Goal: Navigation & Orientation: Find specific page/section

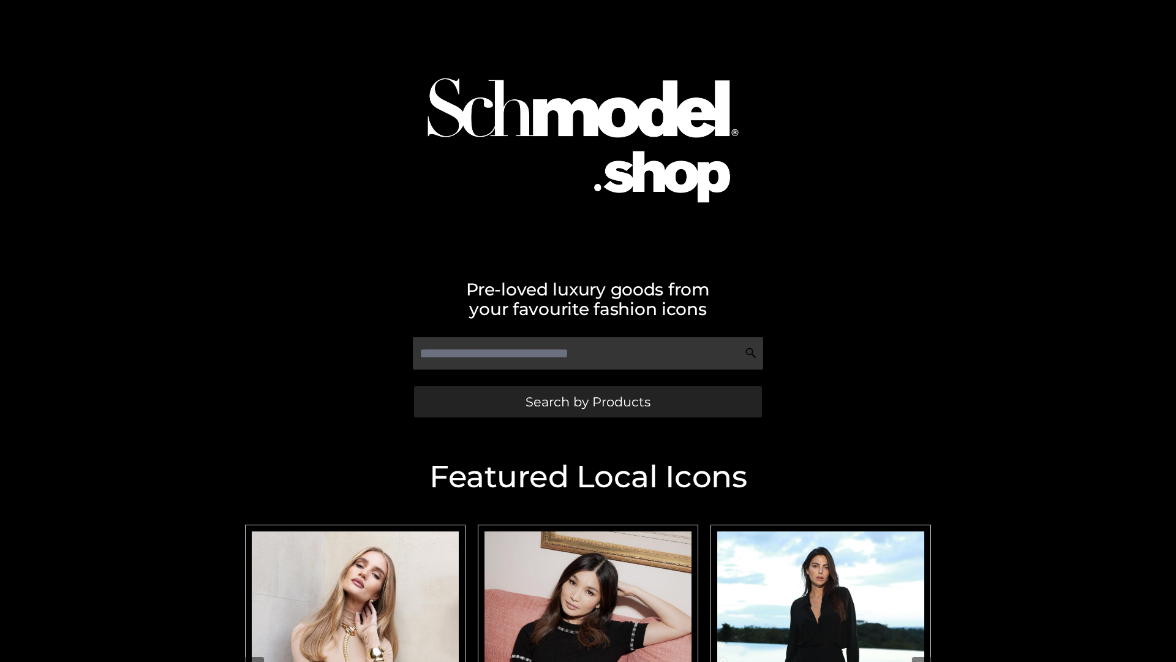
click at [587, 401] on span "Search by Products" at bounding box center [588, 401] width 125 height 13
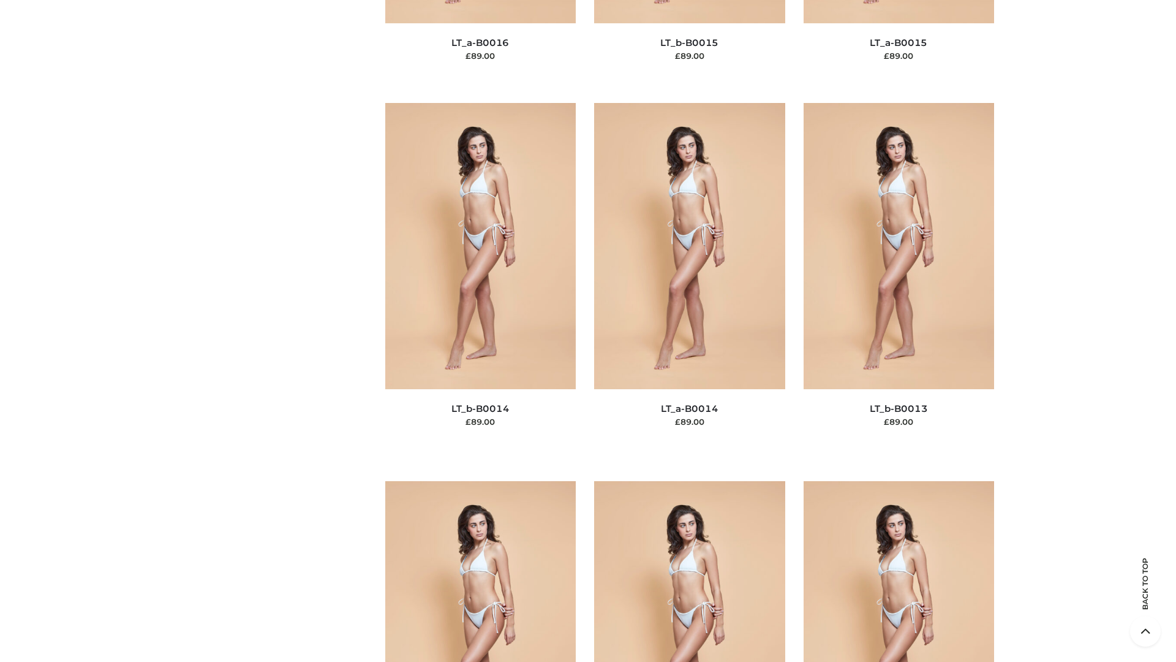
scroll to position [4356, 0]
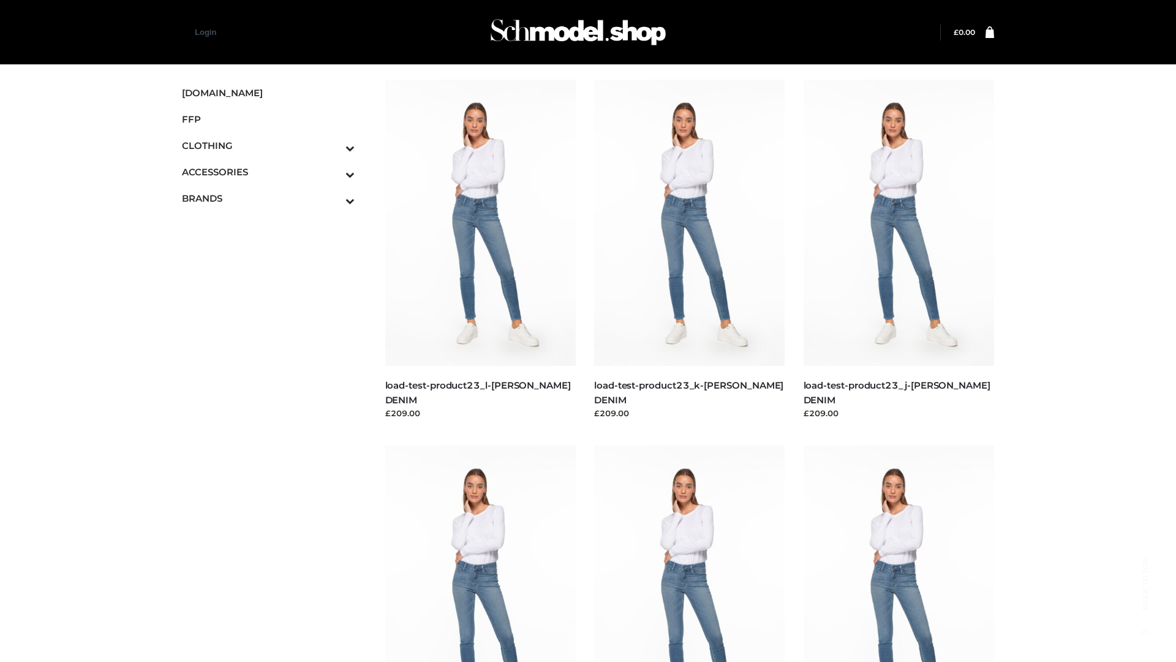
scroll to position [1074, 0]
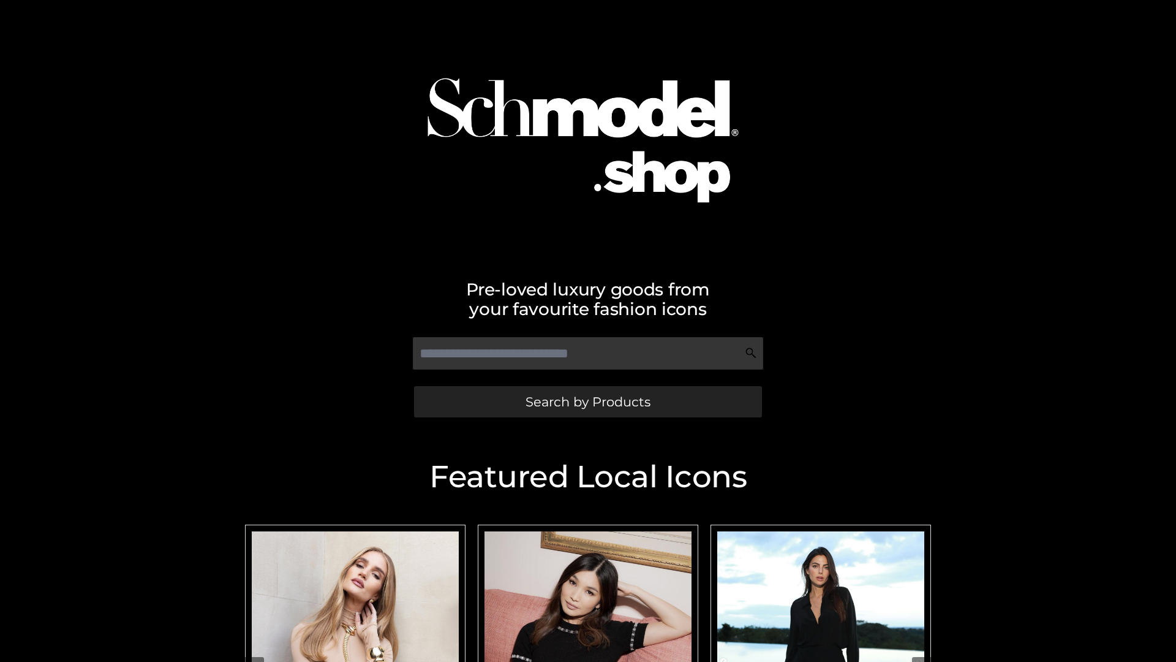
click at [587, 401] on span "Search by Products" at bounding box center [588, 401] width 125 height 13
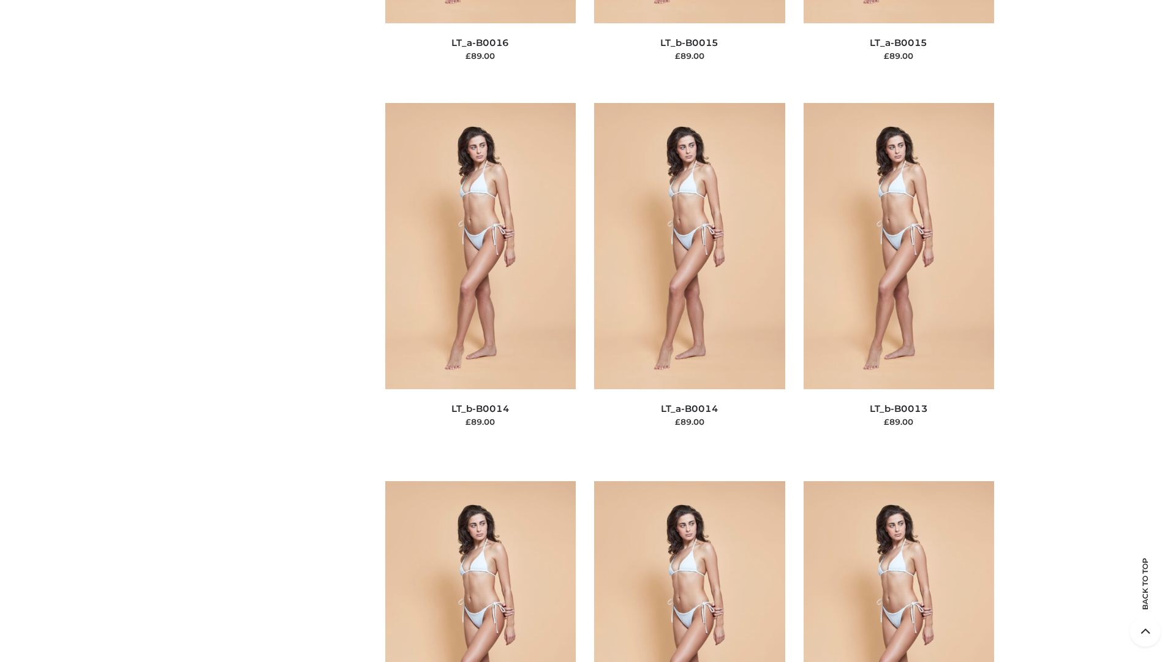
scroll to position [4356, 0]
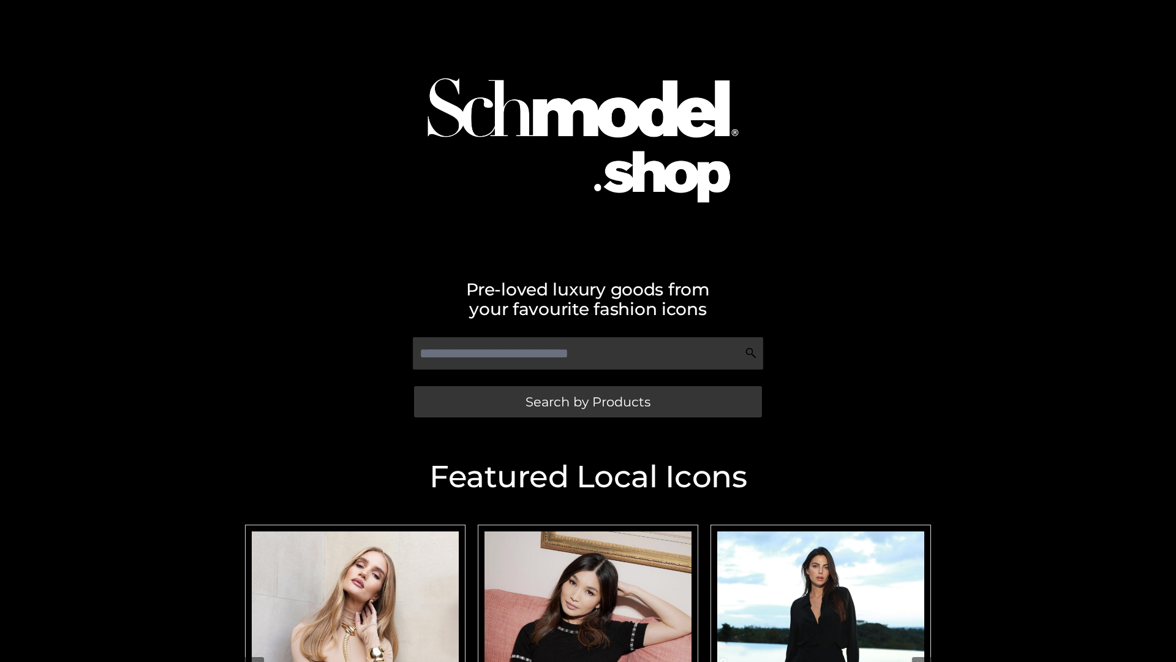
click at [587, 401] on span "Search by Products" at bounding box center [588, 401] width 125 height 13
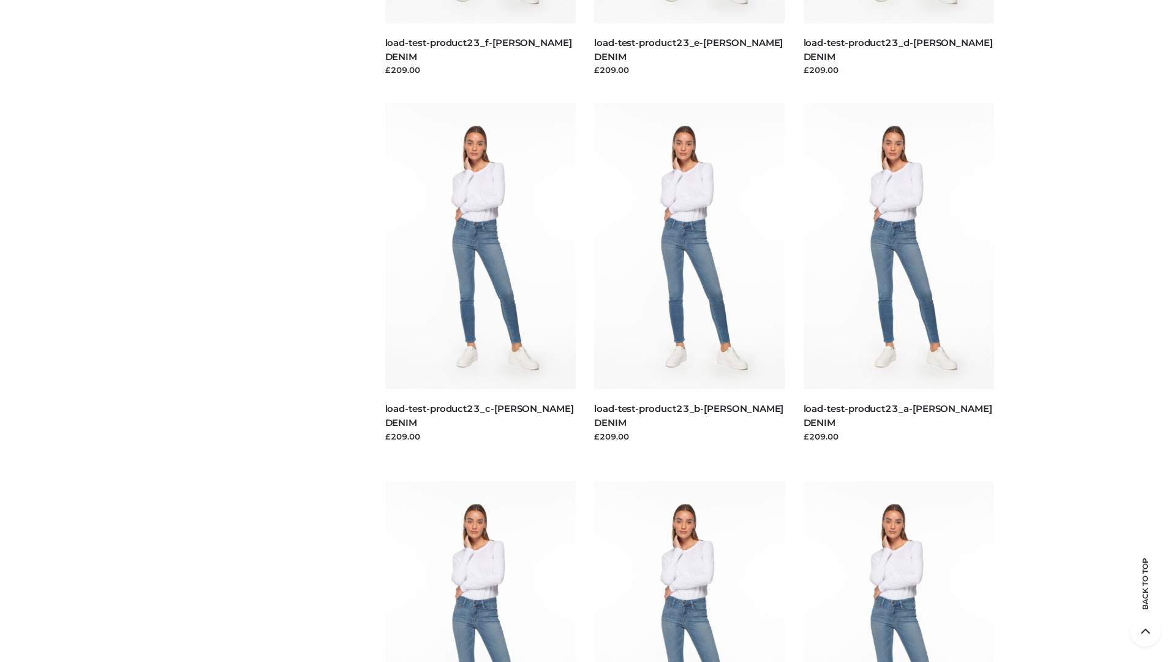
scroll to position [2550, 0]
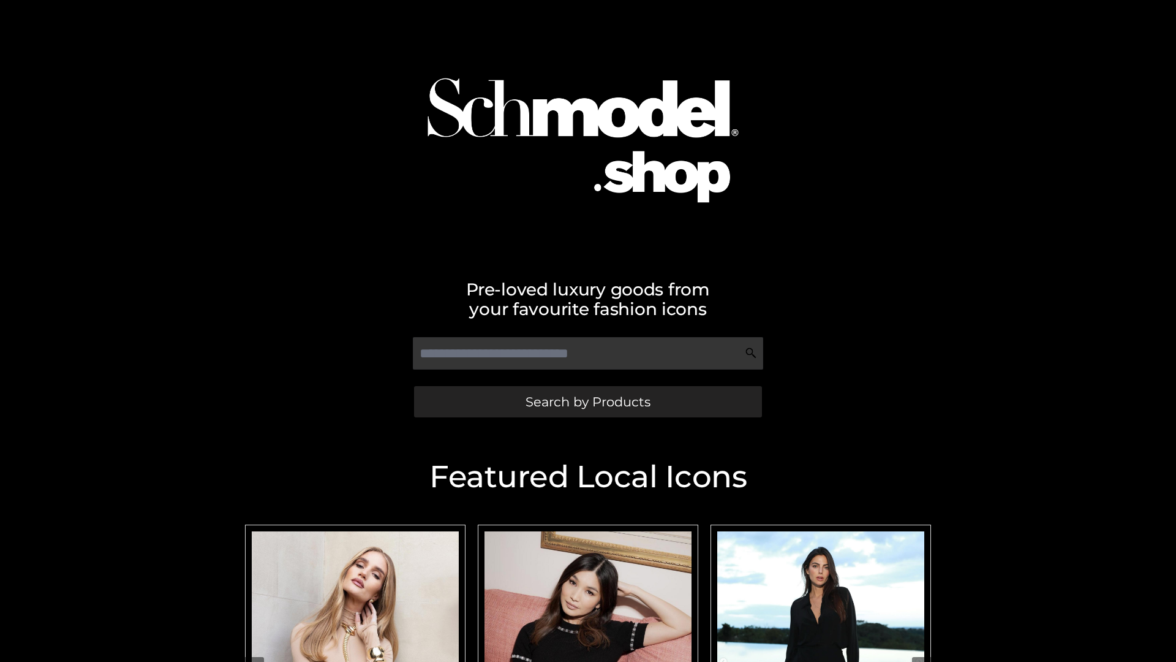
click at [587, 401] on span "Search by Products" at bounding box center [588, 401] width 125 height 13
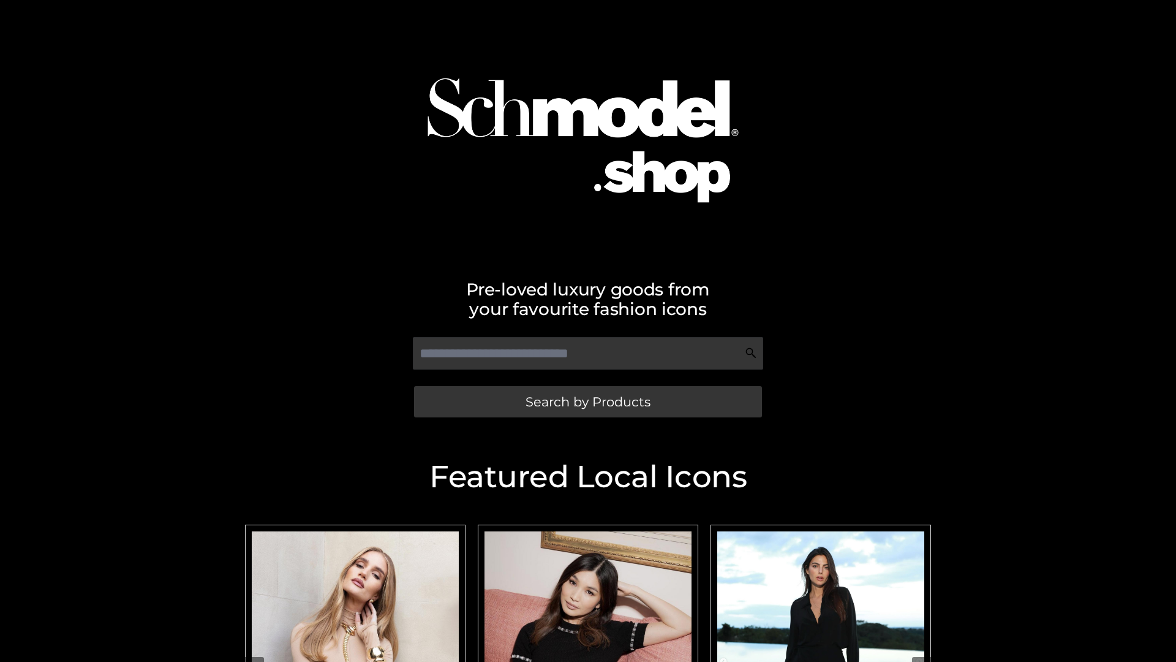
click at [587, 401] on span "Search by Products" at bounding box center [588, 401] width 125 height 13
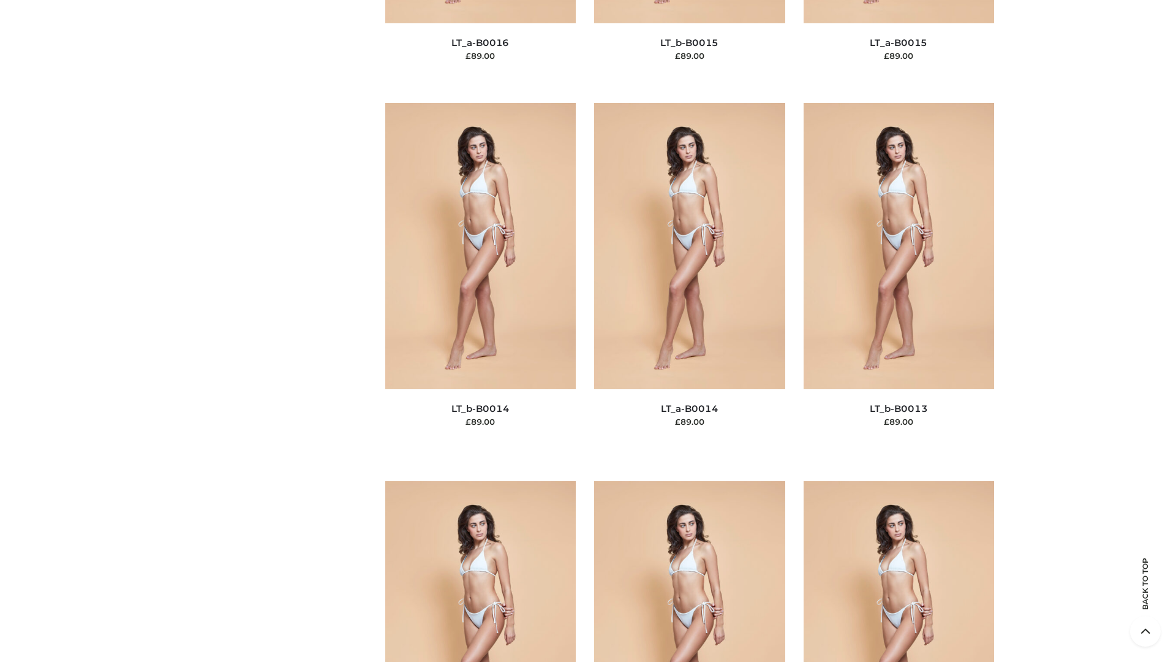
scroll to position [4356, 0]
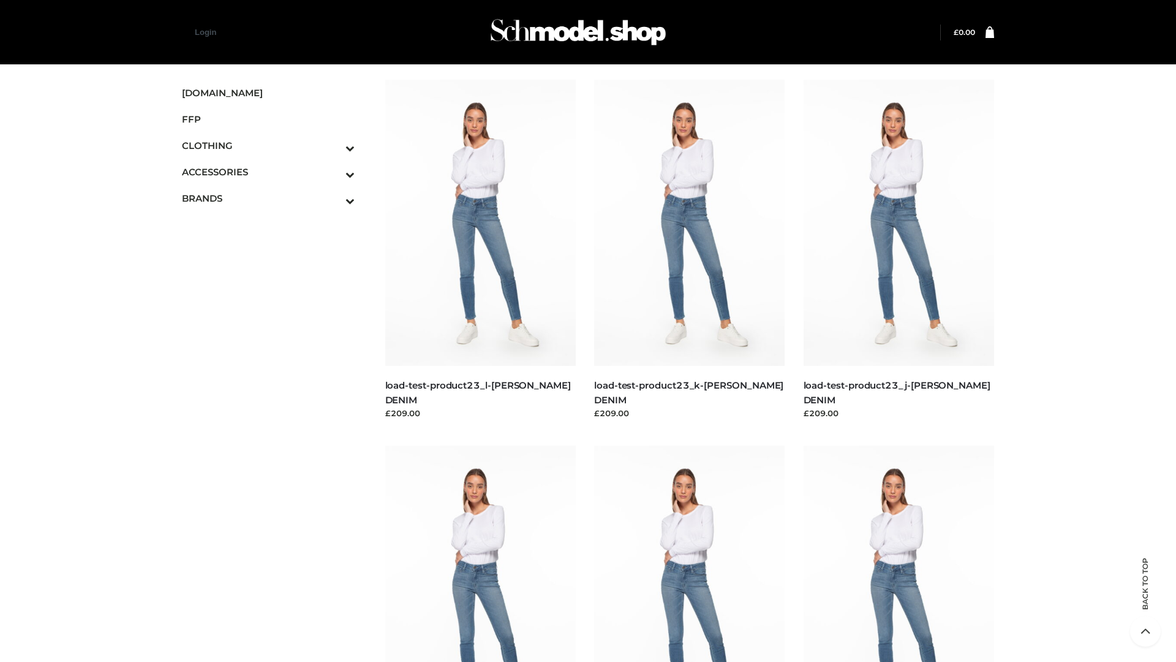
scroll to position [1074, 0]
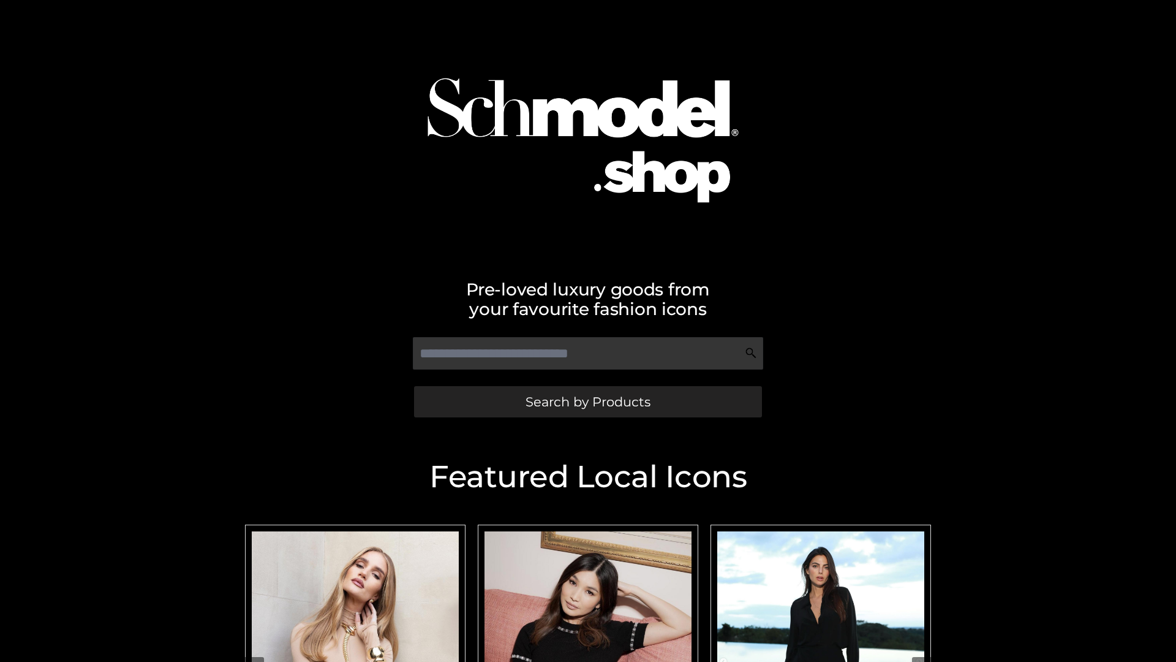
click at [587, 401] on span "Search by Products" at bounding box center [588, 401] width 125 height 13
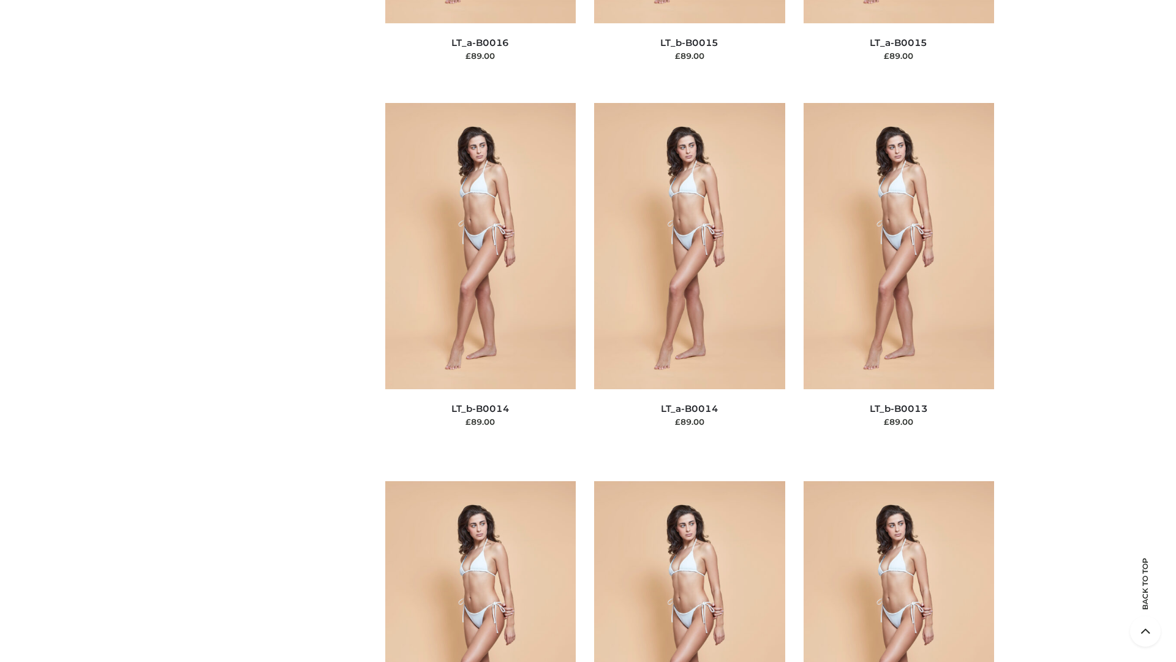
scroll to position [5501, 0]
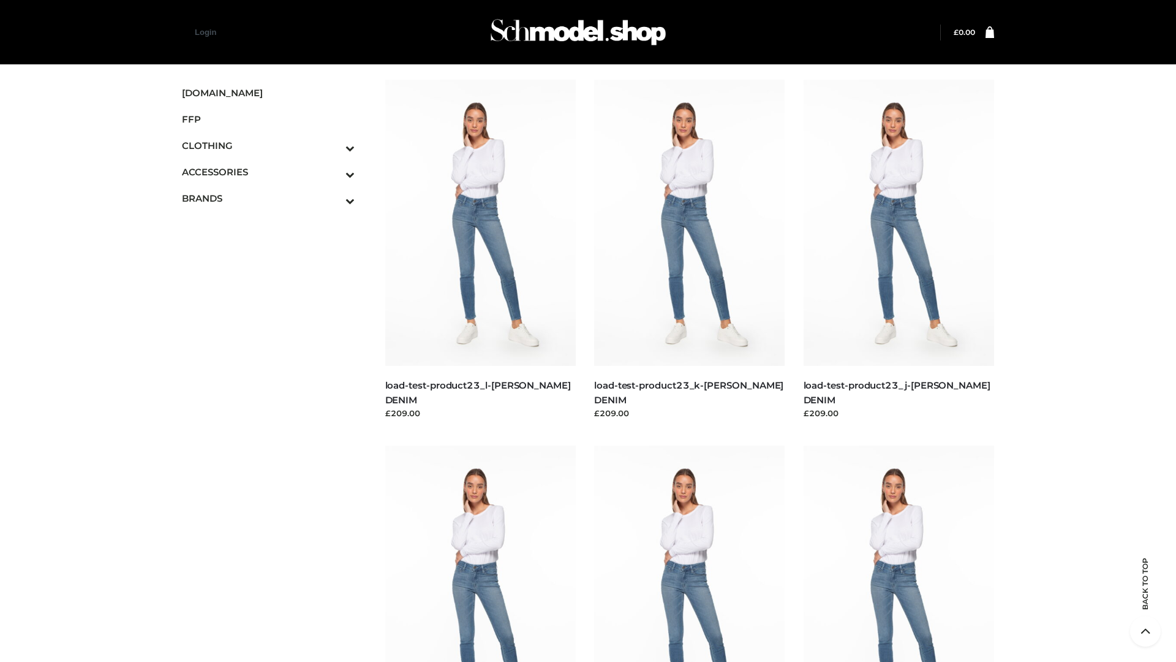
scroll to position [1074, 0]
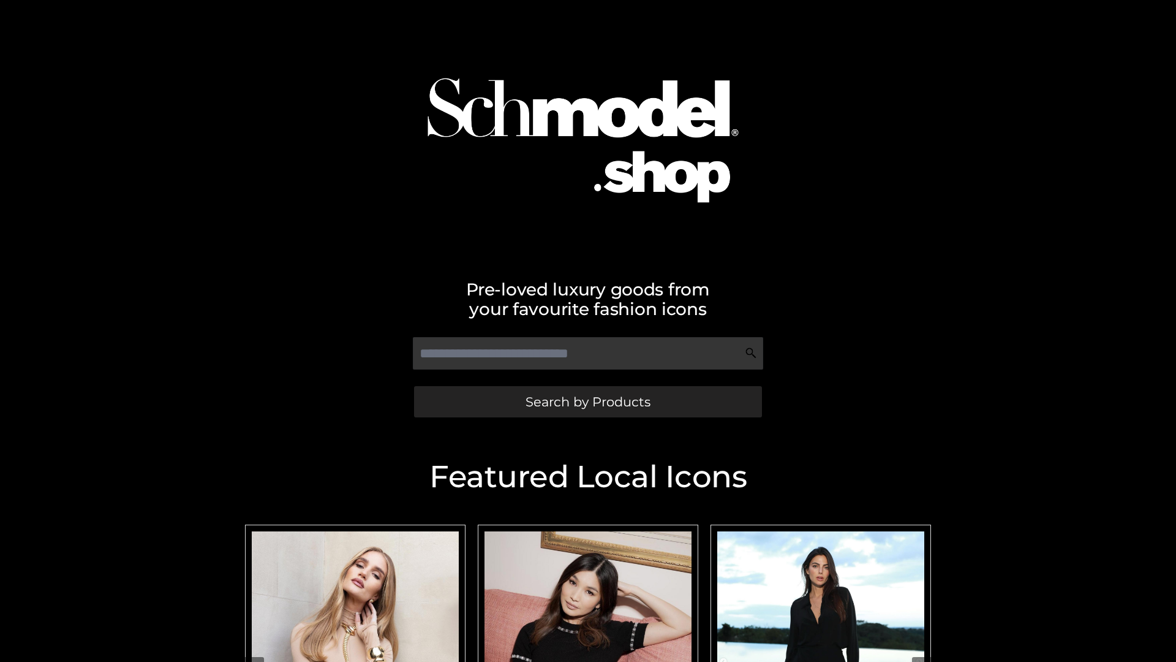
click at [587, 401] on span "Search by Products" at bounding box center [588, 401] width 125 height 13
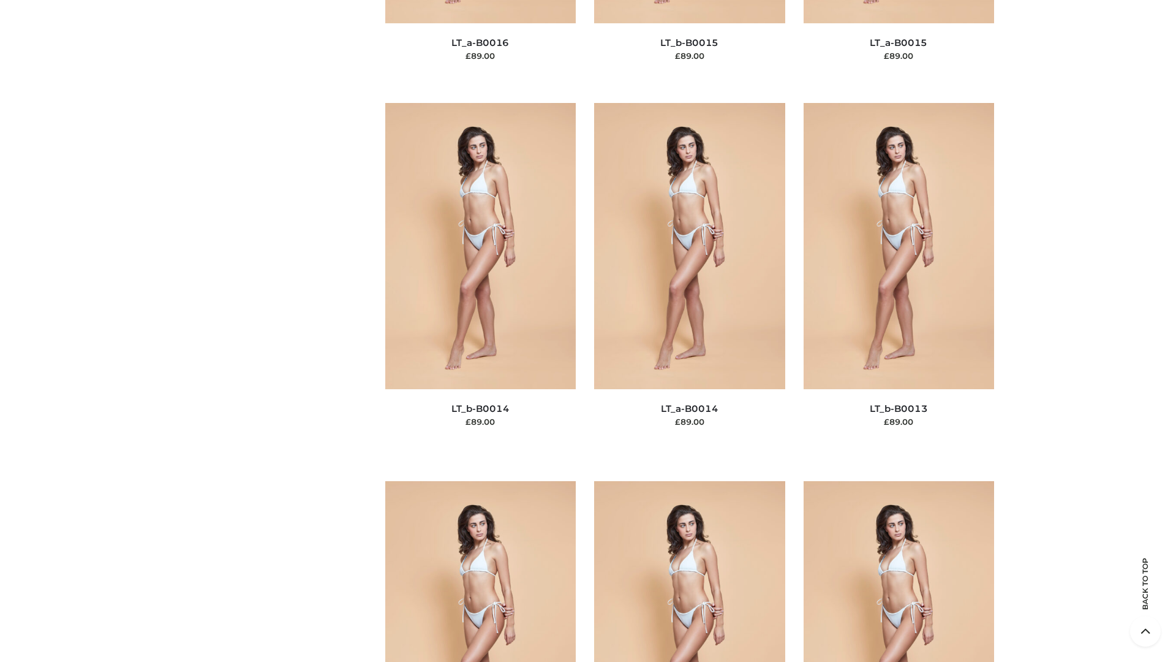
scroll to position [4356, 0]
